Goal: Information Seeking & Learning: Learn about a topic

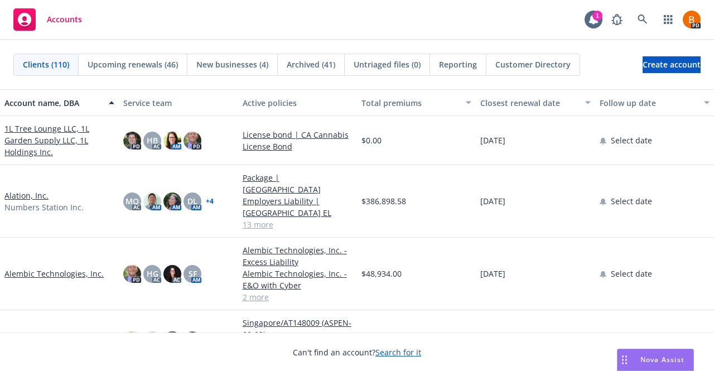
click at [658, 362] on span "Nova Assist" at bounding box center [663, 359] width 44 height 9
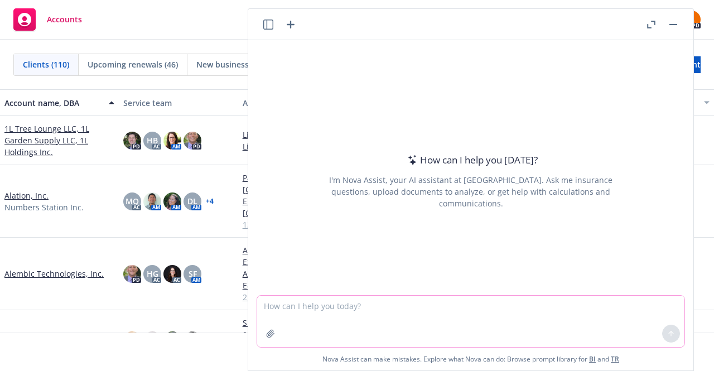
click at [267, 335] on icon "button" at bounding box center [270, 333] width 7 height 7
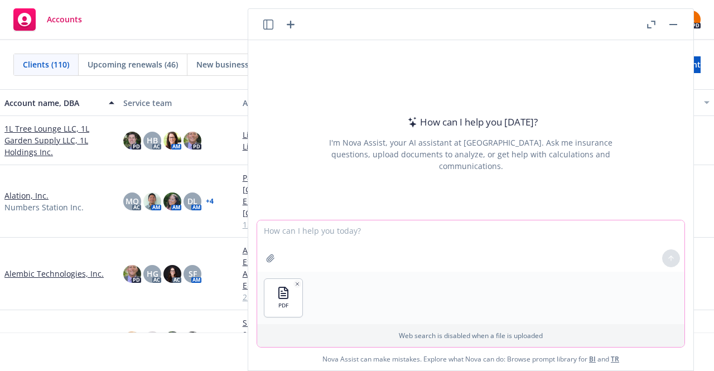
click at [300, 246] on textarea at bounding box center [470, 245] width 427 height 51
type textarea "P"
type textarea "R"
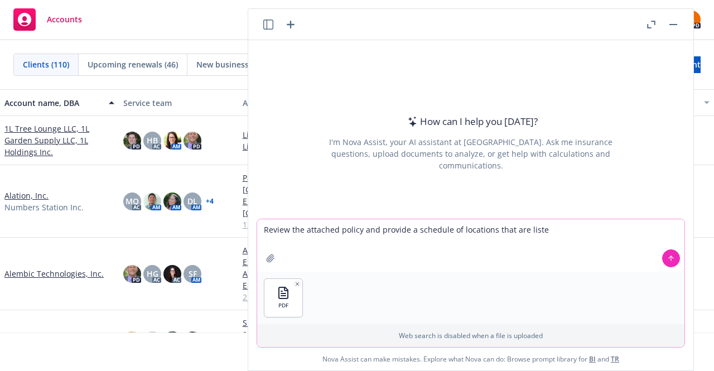
type textarea "Review the attached policy and provide a schedule of locations that are listed"
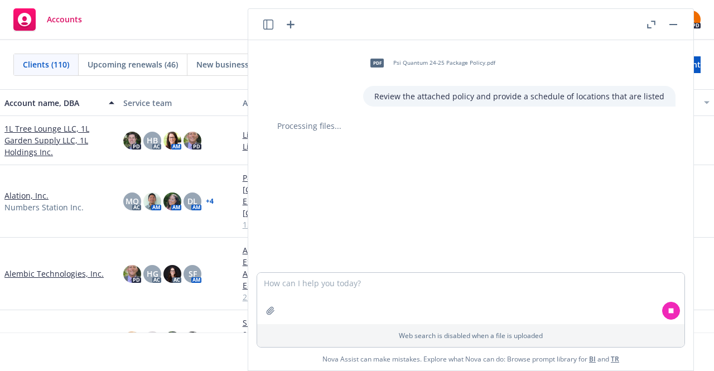
click at [676, 26] on button "button" at bounding box center [673, 24] width 13 height 13
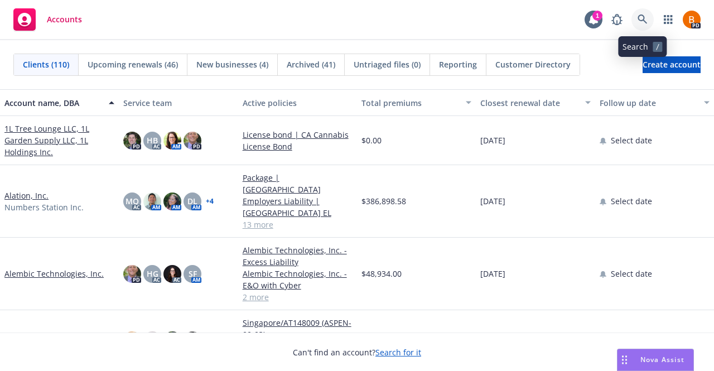
click at [643, 23] on icon at bounding box center [643, 20] width 10 height 10
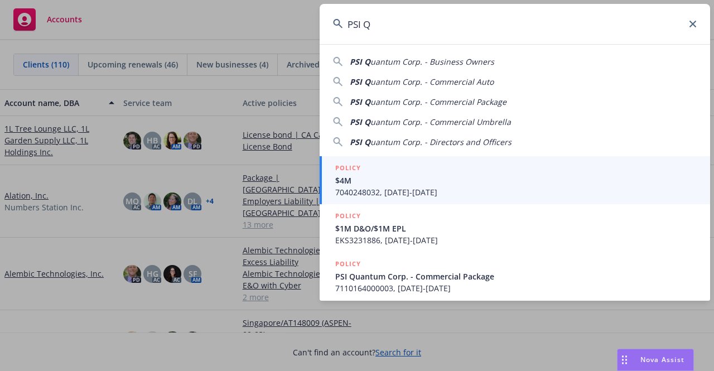
click at [451, 59] on span "uantum Corp. - Business Owners" at bounding box center [433, 61] width 124 height 11
type input "PSI Quantum Corp. - Business Owners"
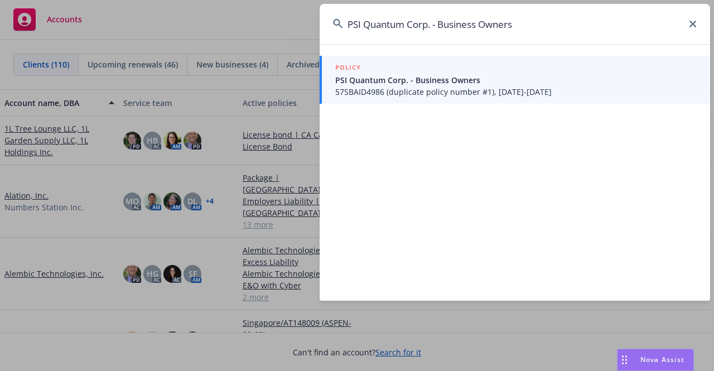
click at [405, 89] on span "57SBAID4986 (duplicate policy number #1), [DATE]-[DATE]" at bounding box center [516, 92] width 362 height 12
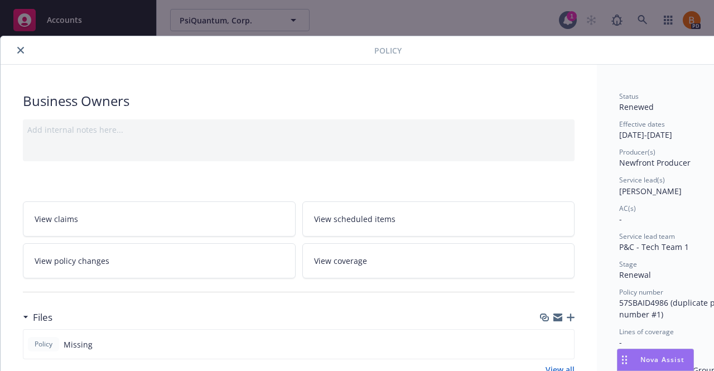
click at [19, 52] on icon "close" at bounding box center [20, 50] width 7 height 7
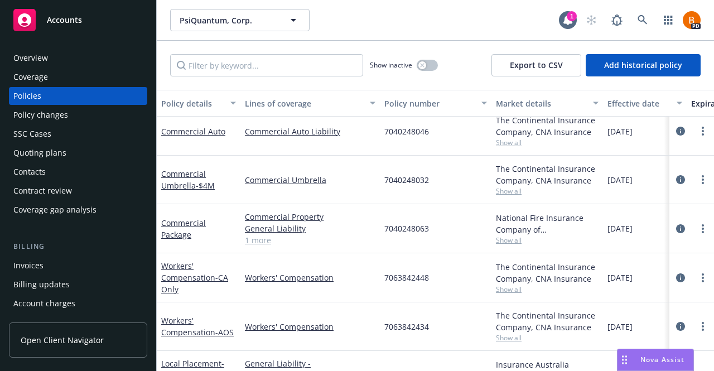
scroll to position [448, 0]
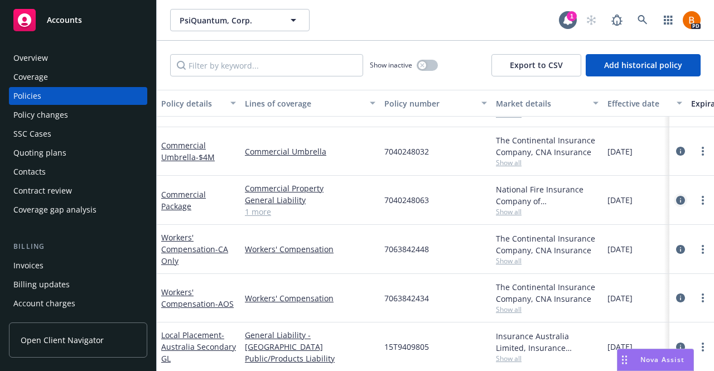
click at [676, 196] on icon "circleInformation" at bounding box center [680, 200] width 9 height 9
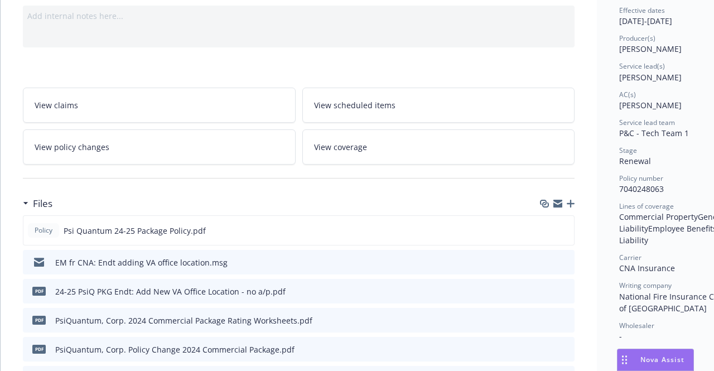
scroll to position [204, 0]
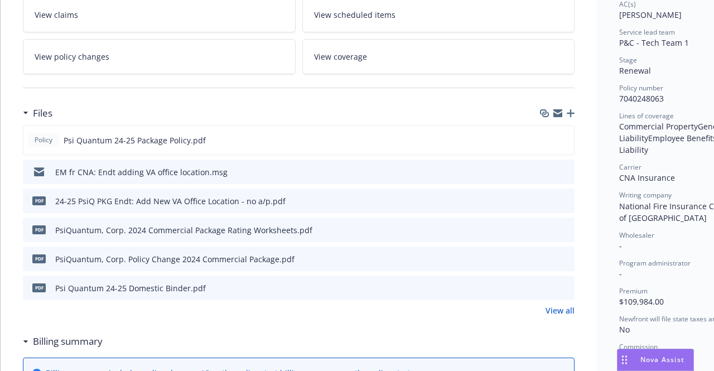
click at [658, 360] on span "Nova Assist" at bounding box center [663, 359] width 44 height 9
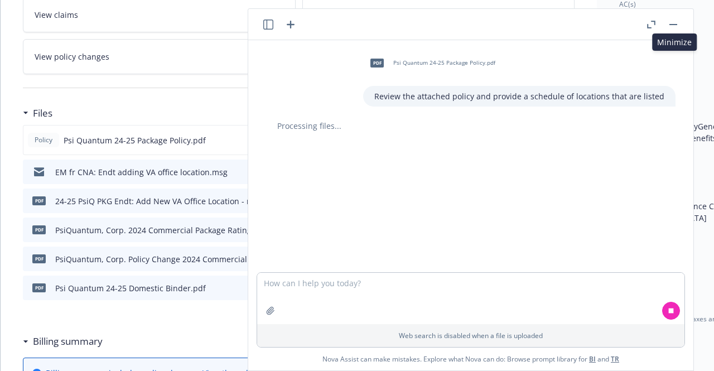
click at [674, 21] on button "button" at bounding box center [673, 24] width 13 height 13
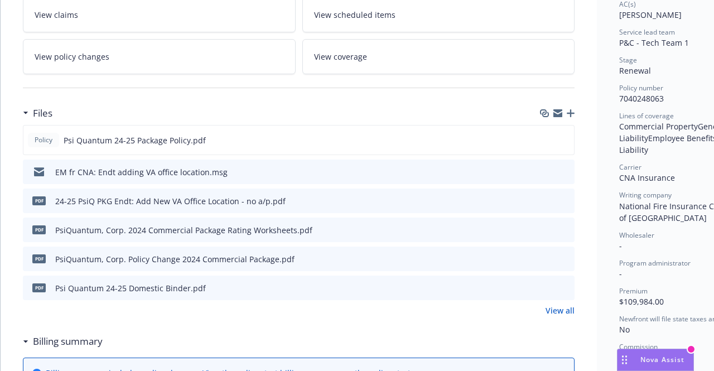
click at [646, 353] on div "Nova Assist" at bounding box center [656, 359] width 76 height 21
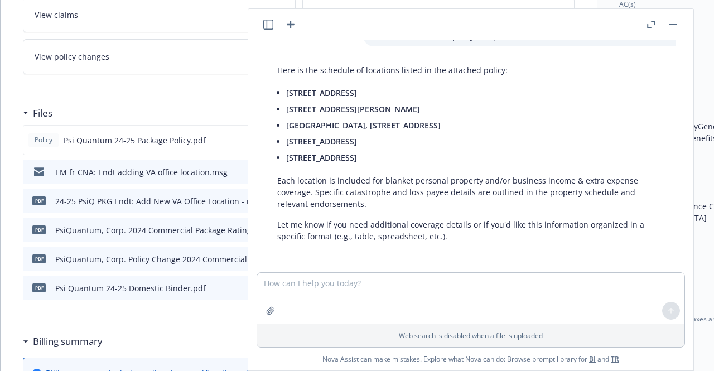
scroll to position [37, 0]
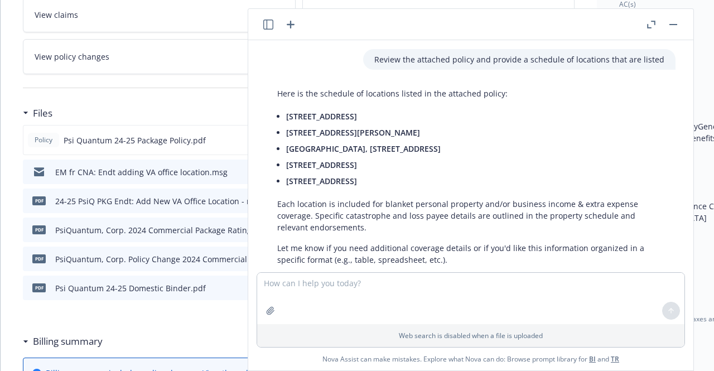
drag, startPoint x: 453, startPoint y: 179, endPoint x: 285, endPoint y: 112, distance: 180.8
click at [285, 112] on div "Here is the schedule of locations listed in the attached policy: [STREET_ADDRES…" at bounding box center [471, 176] width 410 height 187
copy ul "[STREET_ADDRESS] [STREET_ADDRESS][PERSON_NAME] [GEOGRAPHIC_DATA][STREET_ADDRESS…"
click at [673, 30] on button "button" at bounding box center [673, 24] width 13 height 13
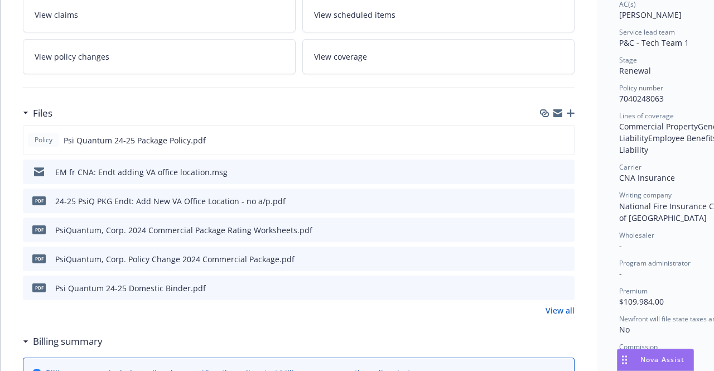
click at [565, 199] on icon "preview file" at bounding box center [564, 200] width 10 height 8
click at [564, 312] on link "View all" at bounding box center [560, 311] width 29 height 12
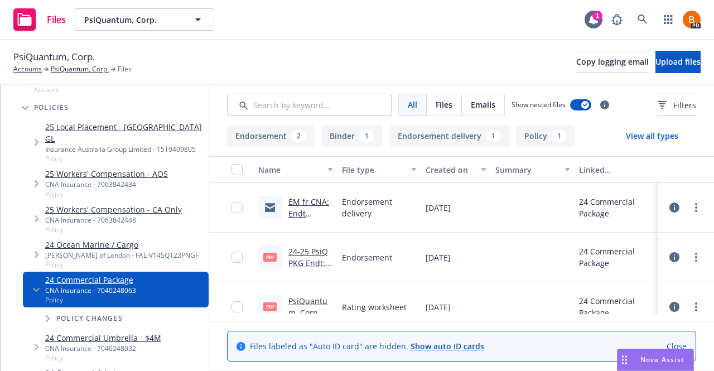
scroll to position [176, 0]
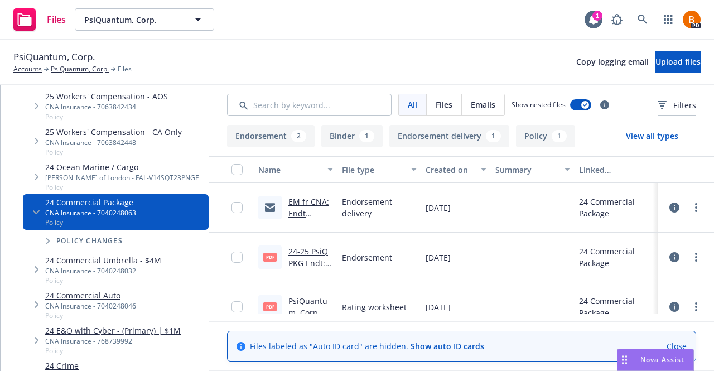
click at [47, 241] on icon "Tree Example" at bounding box center [48, 241] width 4 height 7
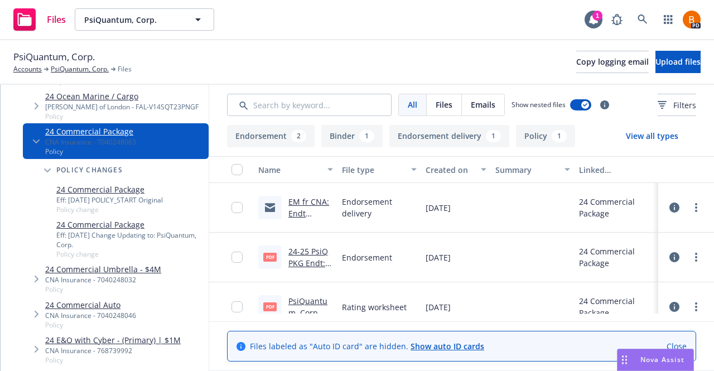
scroll to position [250, 0]
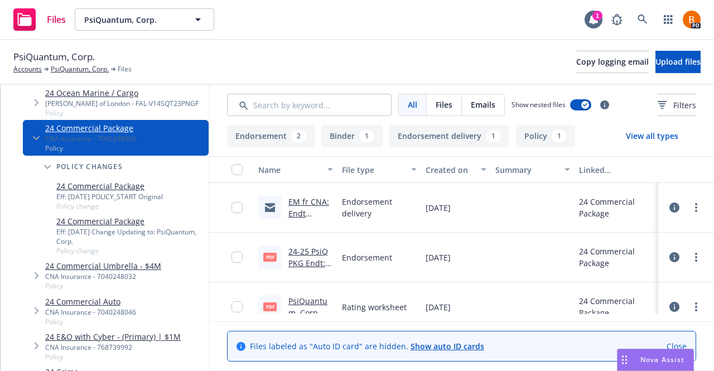
click at [93, 186] on link "24 Commercial Package" at bounding box center [109, 186] width 107 height 12
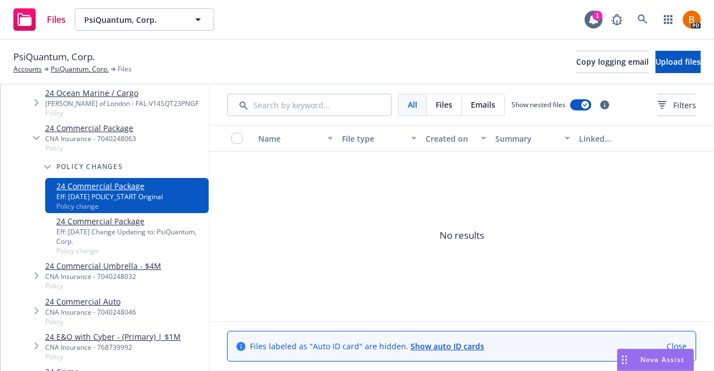
click at [113, 227] on div "Eff: 10/01/2024 Change Updating to: PsiQuantum, Corp." at bounding box center [130, 236] width 148 height 19
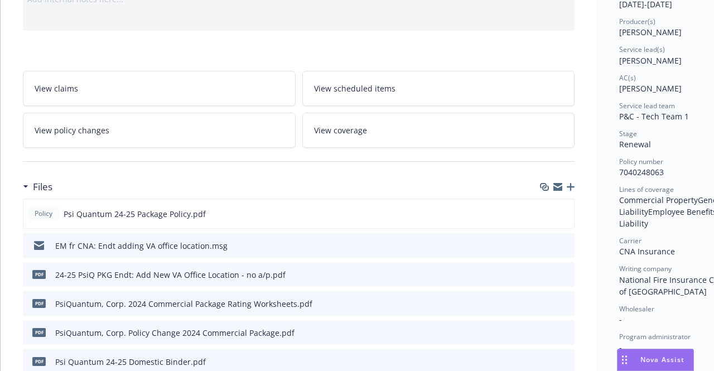
scroll to position [145, 0]
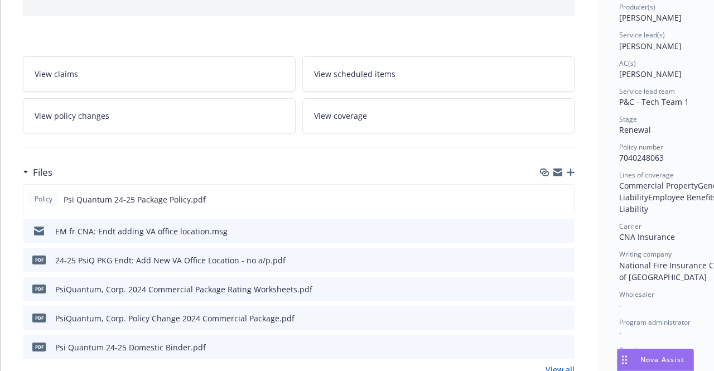
click at [84, 119] on span "View policy changes" at bounding box center [72, 116] width 75 height 12
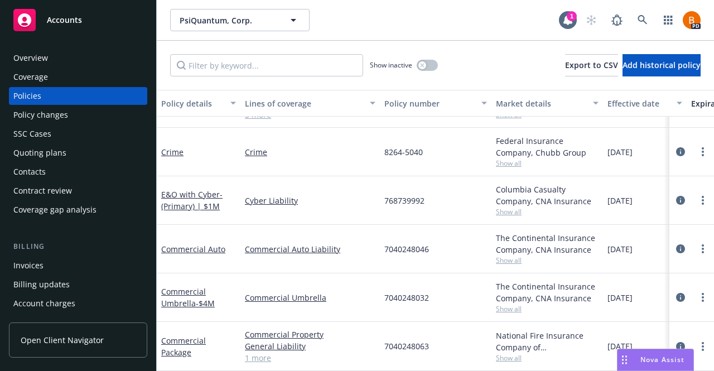
scroll to position [353, 0]
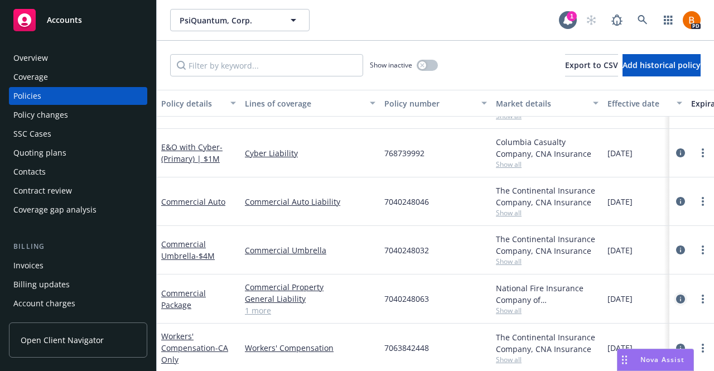
click at [676, 300] on icon "circleInformation" at bounding box center [680, 299] width 9 height 9
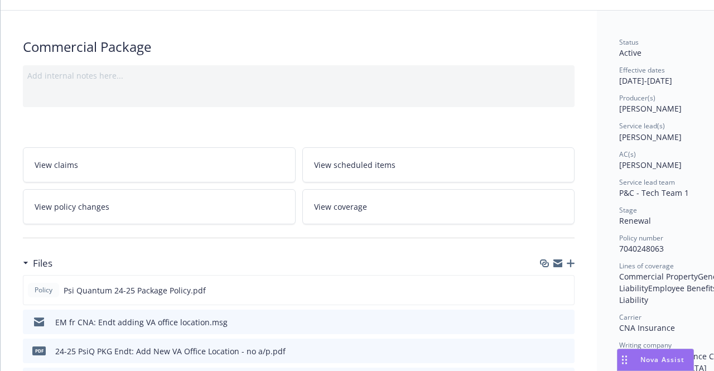
scroll to position [55, 0]
click at [381, 165] on span "View scheduled items" at bounding box center [354, 164] width 81 height 12
